Goal: Find specific page/section: Find specific page/section

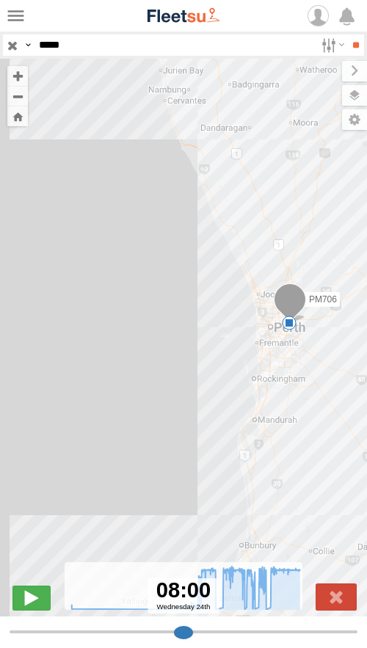
click at [87, 48] on input "*****" at bounding box center [174, 45] width 282 height 21
type input "*****"
click at [347, 35] on input "**" at bounding box center [355, 45] width 17 height 21
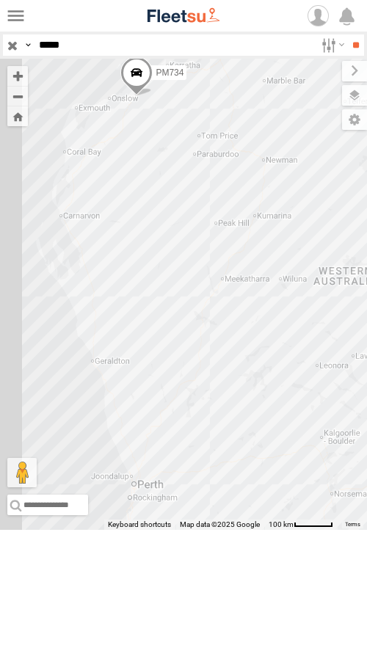
drag, startPoint x: 98, startPoint y: 322, endPoint x: 363, endPoint y: 322, distance: 265.1
click at [363, 322] on div "PM734" at bounding box center [183, 294] width 367 height 471
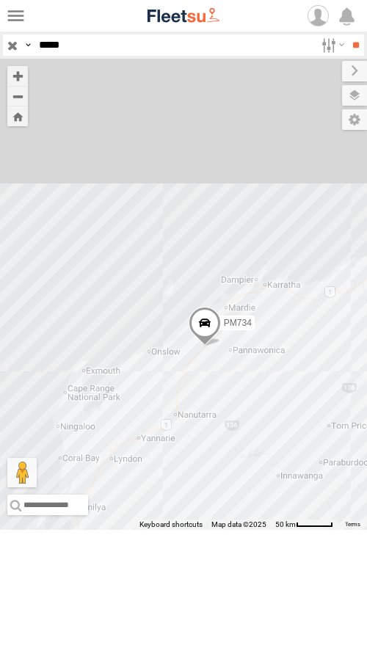
drag, startPoint x: 123, startPoint y: 169, endPoint x: 192, endPoint y: 564, distance: 401.0
click at [192, 530] on div "PM734" at bounding box center [183, 294] width 367 height 471
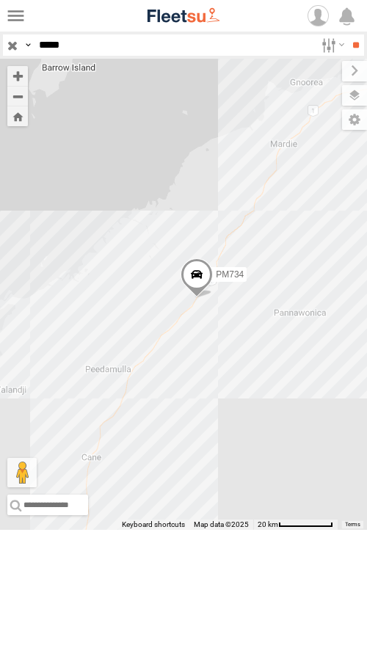
drag, startPoint x: 194, startPoint y: 407, endPoint x: 112, endPoint y: 590, distance: 200.2
click at [112, 530] on div "PM734" at bounding box center [183, 294] width 367 height 471
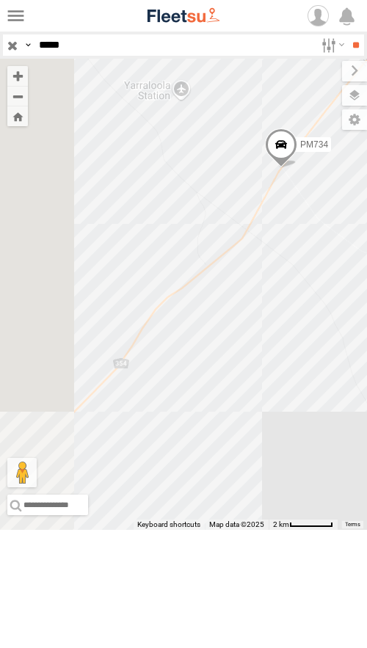
drag, startPoint x: 62, startPoint y: 328, endPoint x: 474, endPoint y: 665, distance: 531.2
click at [366, 648] on html at bounding box center [183, 324] width 367 height 648
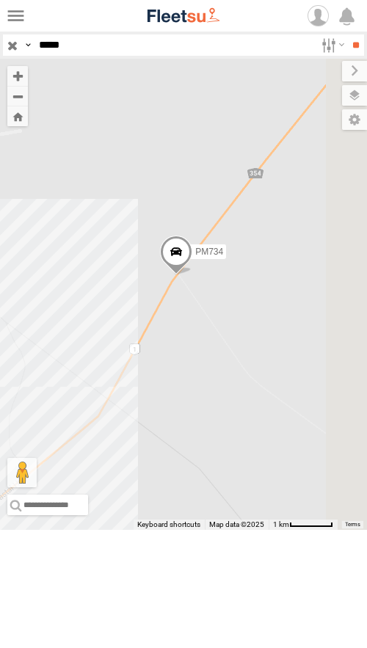
drag, startPoint x: 230, startPoint y: 261, endPoint x: 87, endPoint y: 583, distance: 351.8
click at [87, 530] on div "PM734" at bounding box center [183, 294] width 367 height 471
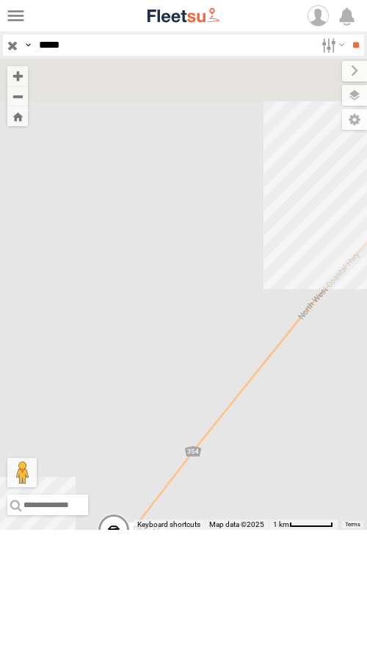
drag, startPoint x: 115, startPoint y: 353, endPoint x: 97, endPoint y: 498, distance: 145.8
click at [97, 498] on div "PM734" at bounding box center [183, 294] width 367 height 471
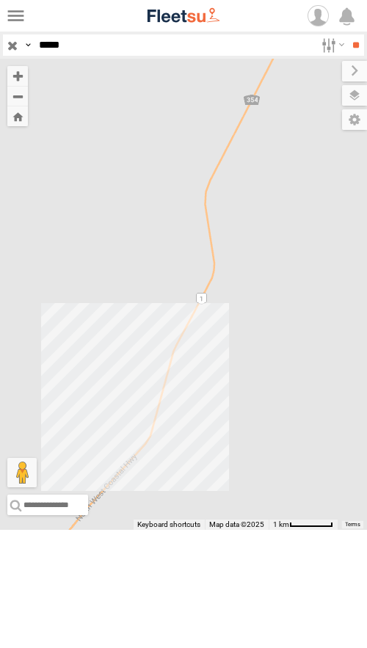
drag, startPoint x: 267, startPoint y: 344, endPoint x: 65, endPoint y: 463, distance: 235.4
click at [65, 463] on div "PM734" at bounding box center [183, 294] width 367 height 471
